Goal: Task Accomplishment & Management: Use online tool/utility

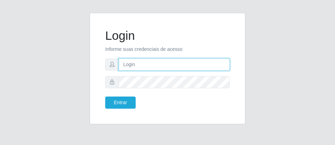
click at [172, 66] on input "text" at bounding box center [174, 64] width 111 height 12
type input "jose@roberto"
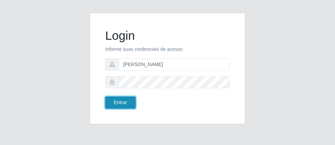
click at [125, 104] on button "Entrar" at bounding box center [120, 102] width 30 height 12
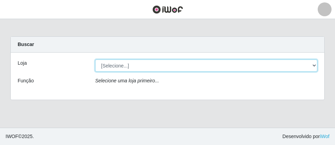
click at [204, 67] on select "[Selecione...] Divino Fogão - Campina Grande" at bounding box center [206, 65] width 222 height 12
select select "499"
click at [95, 59] on select "[Selecione...] Divino Fogão - Campina Grande" at bounding box center [206, 65] width 222 height 12
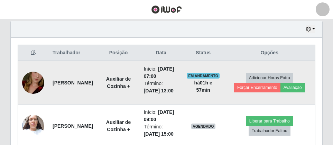
scroll to position [276, 0]
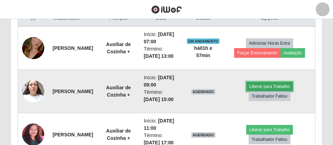
click at [273, 91] on button "Liberar para Trabalho" at bounding box center [269, 87] width 47 height 10
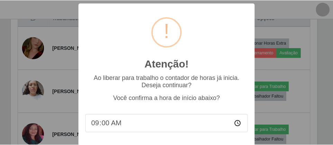
scroll to position [36, 0]
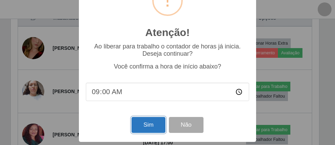
click at [139, 124] on button "Sim" at bounding box center [148, 125] width 34 height 16
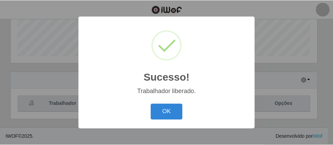
scroll to position [143, 308]
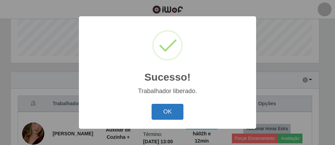
click at [173, 115] on button "OK" at bounding box center [167, 112] width 32 height 16
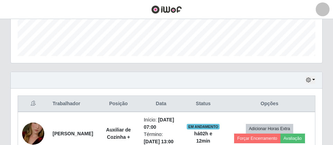
scroll to position [143, 311]
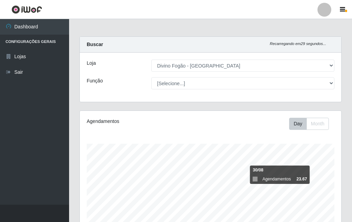
select select "499"
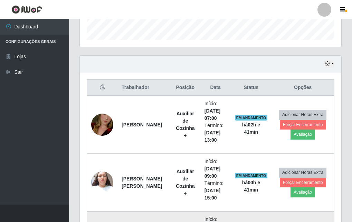
scroll to position [242, 0]
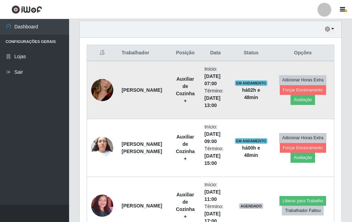
drag, startPoint x: 172, startPoint y: 98, endPoint x: 166, endPoint y: 105, distance: 9.6
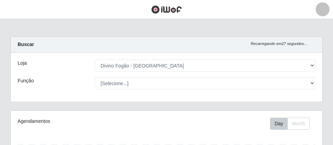
select select "499"
